Goal: Information Seeking & Learning: Learn about a topic

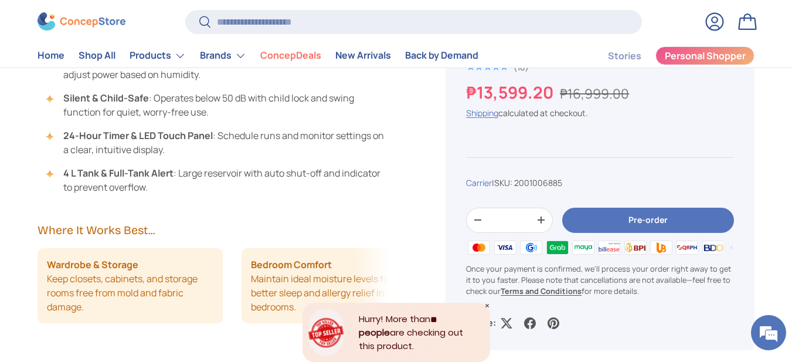
scroll to position [997, 0]
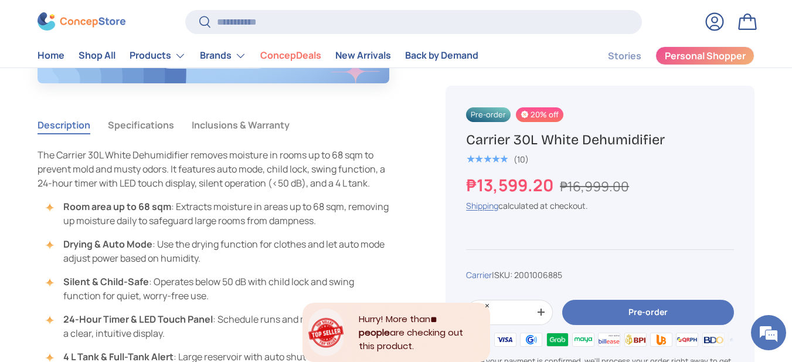
click at [142, 123] on button "Specifications" at bounding box center [141, 124] width 66 height 27
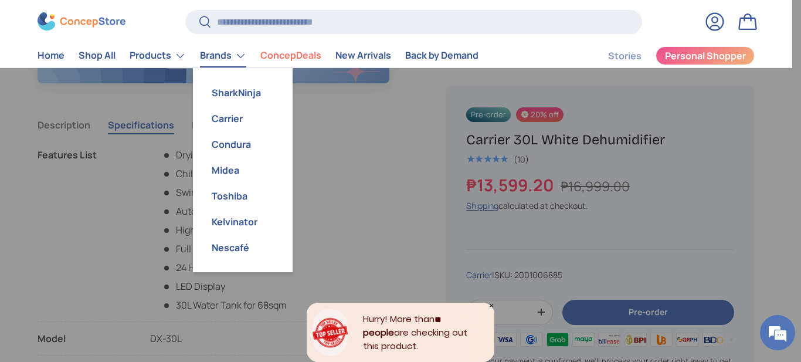
click at [218, 57] on link "Brands" at bounding box center [223, 55] width 46 height 23
click at [236, 121] on link "Carrier" at bounding box center [243, 119] width 86 height 26
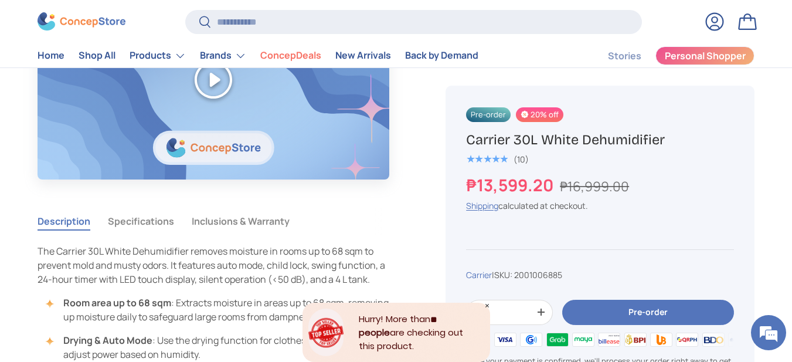
scroll to position [880, 0]
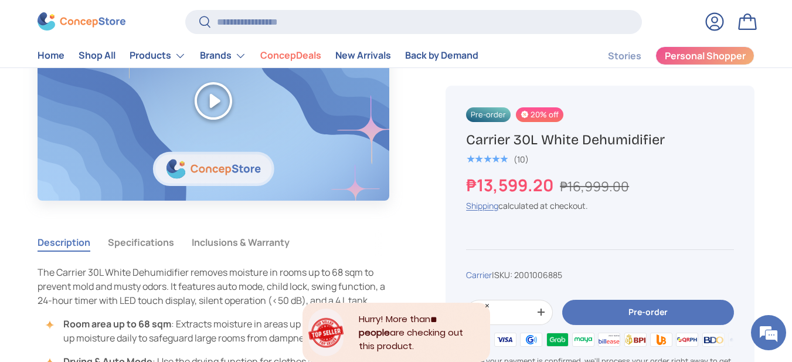
drag, startPoint x: 159, startPoint y: 244, endPoint x: 164, endPoint y: 239, distance: 7.5
click at [159, 243] on button "Specifications" at bounding box center [141, 242] width 66 height 27
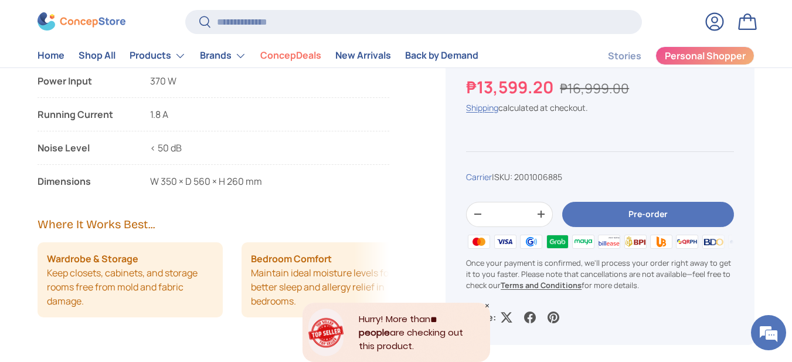
scroll to position [1466, 0]
